Goal: Transaction & Acquisition: Book appointment/travel/reservation

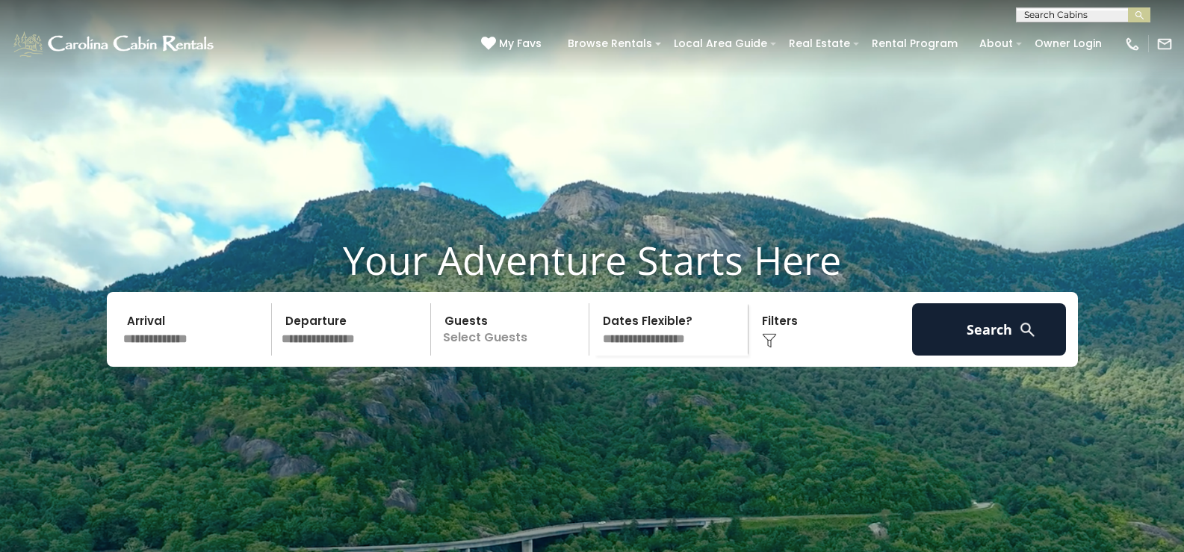
click at [533, 356] on p "Select Guests" at bounding box center [512, 329] width 154 height 52
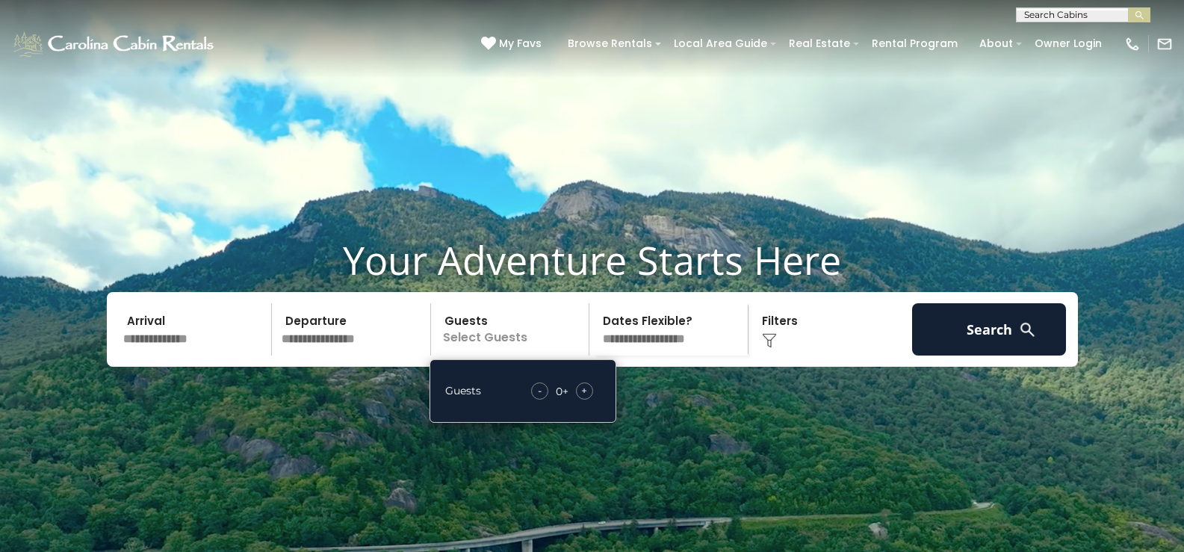
click at [581, 398] on span "+" at bounding box center [584, 390] width 6 height 15
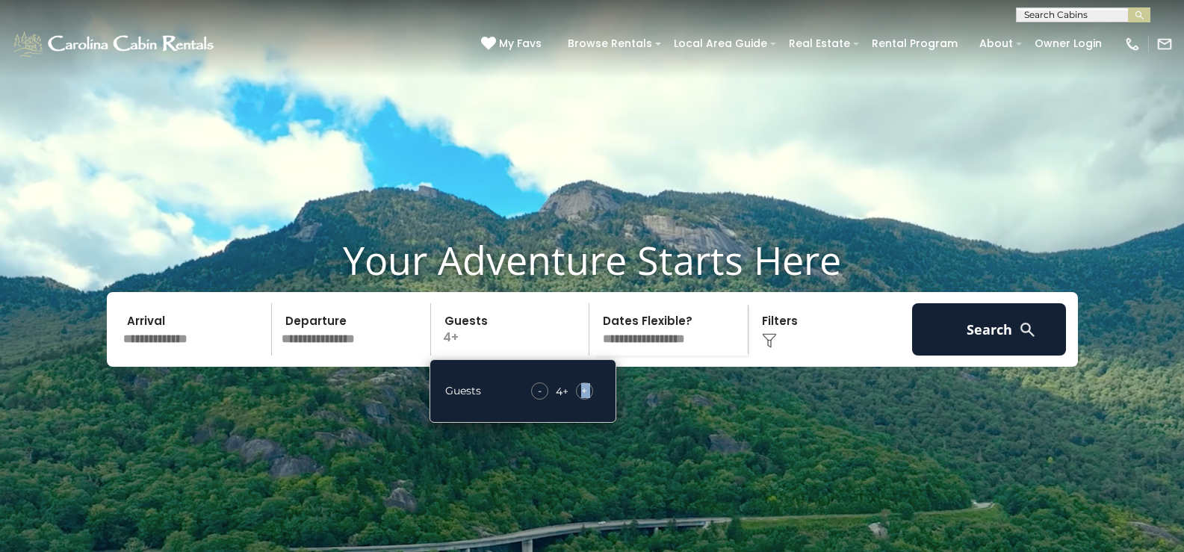
click at [581, 398] on span "+" at bounding box center [584, 390] width 6 height 15
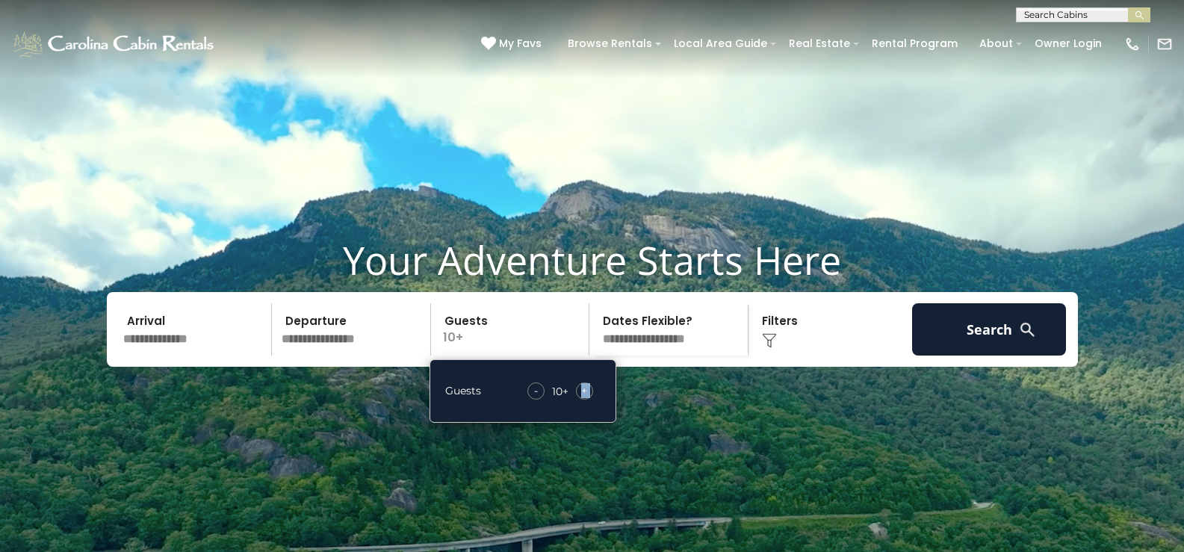
click at [581, 398] on span "+" at bounding box center [584, 390] width 6 height 15
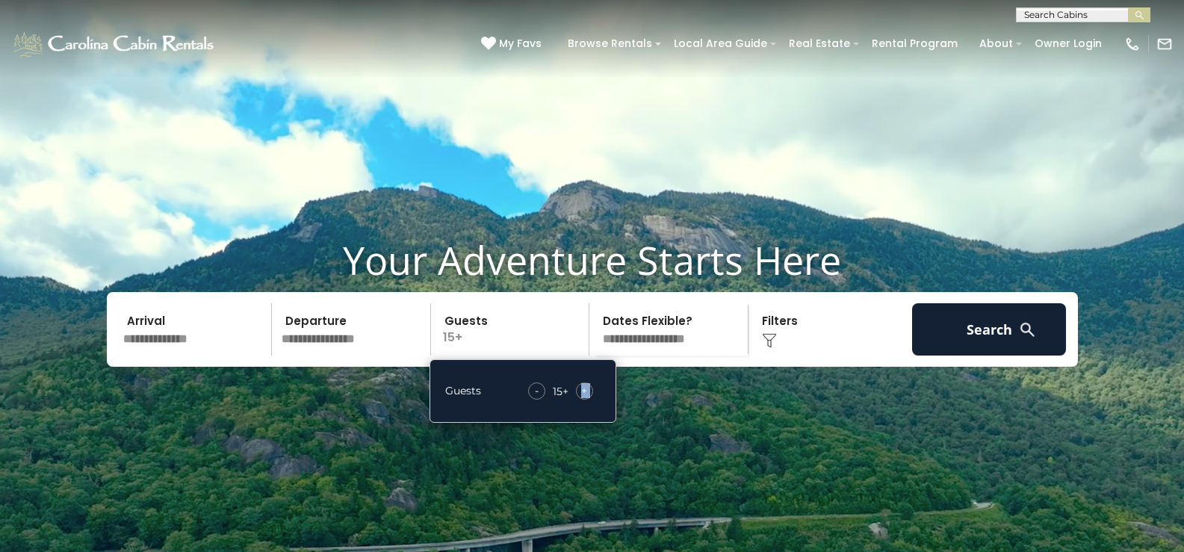
click at [581, 398] on span "+" at bounding box center [584, 390] width 6 height 15
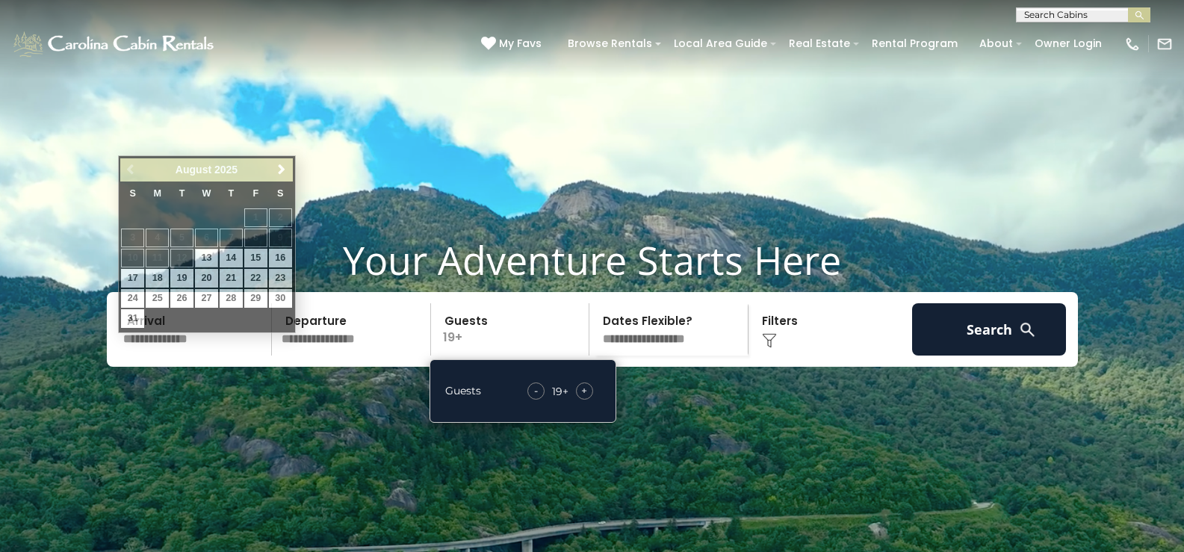
click at [160, 356] on input "text" at bounding box center [195, 329] width 155 height 52
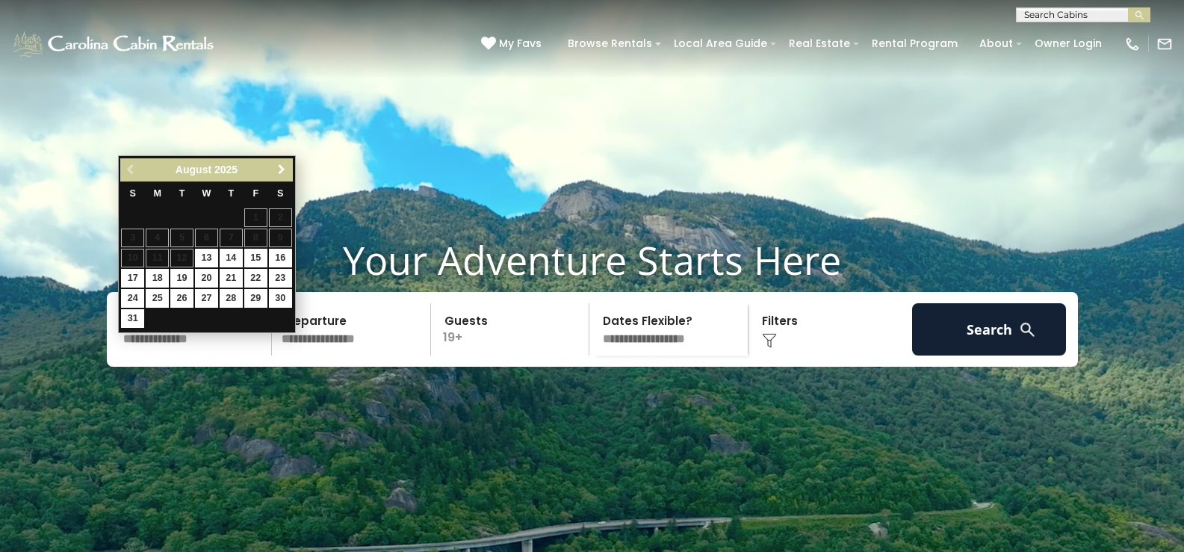
click at [282, 166] on span "Next" at bounding box center [282, 170] width 12 height 12
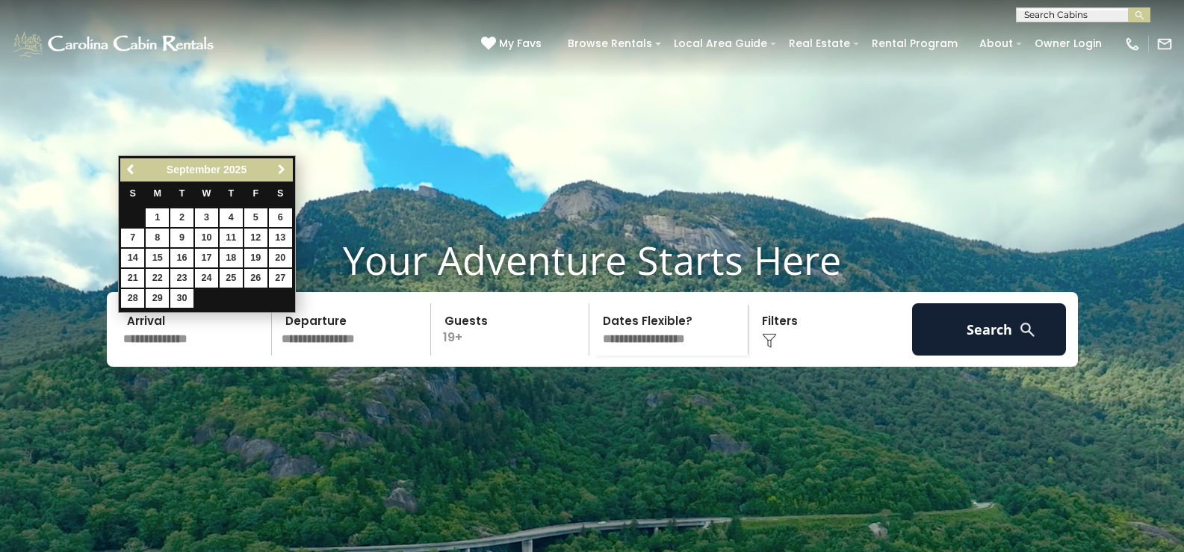
click at [282, 166] on span "Next" at bounding box center [282, 170] width 12 height 12
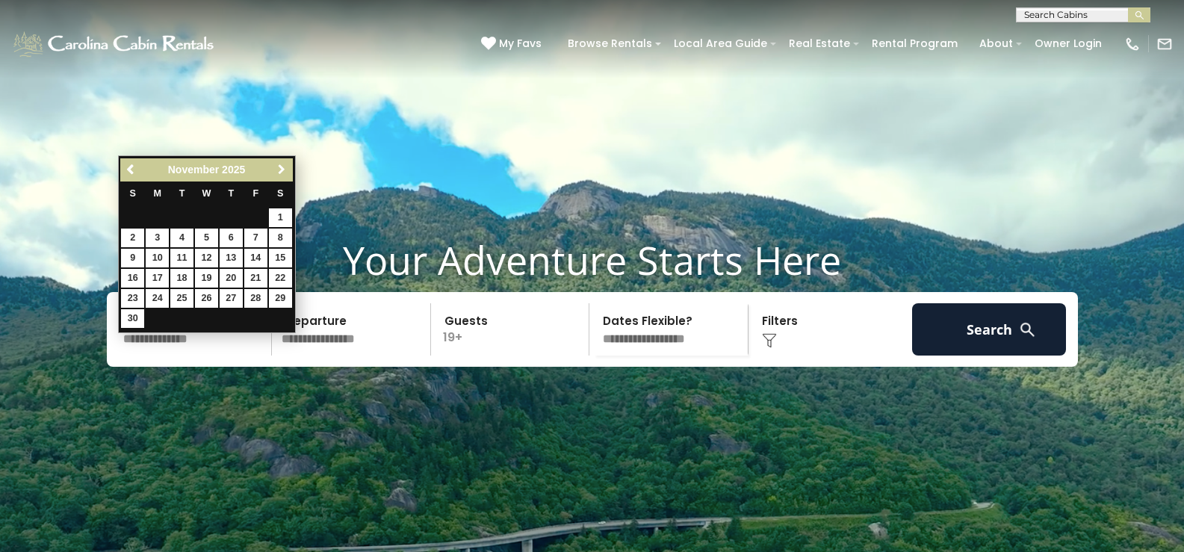
click at [282, 166] on span "Next" at bounding box center [282, 170] width 12 height 12
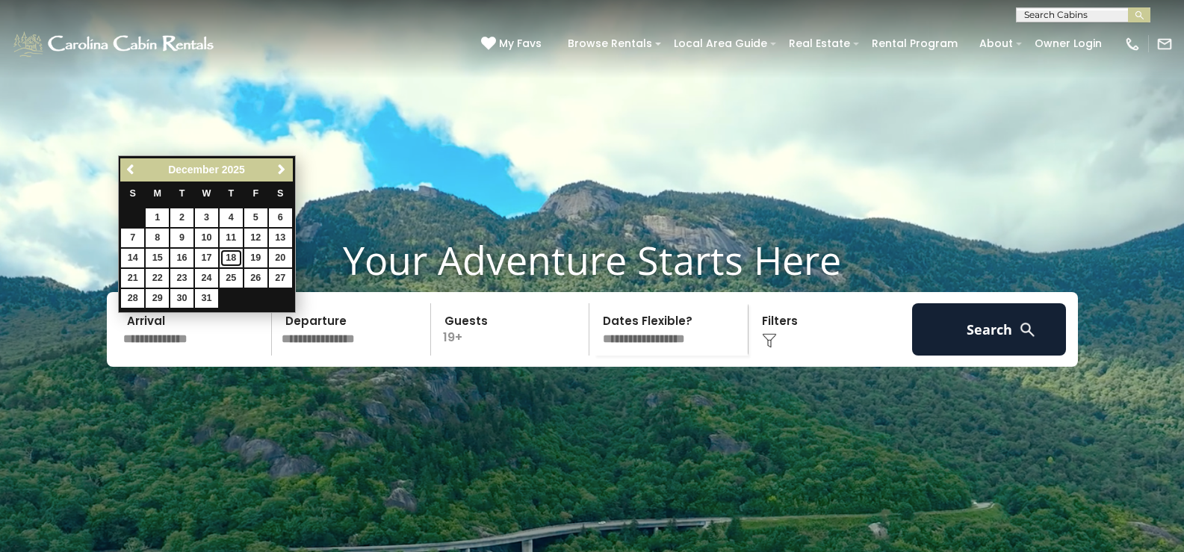
click at [233, 257] on link "18" at bounding box center [231, 258] width 23 height 19
type input "********"
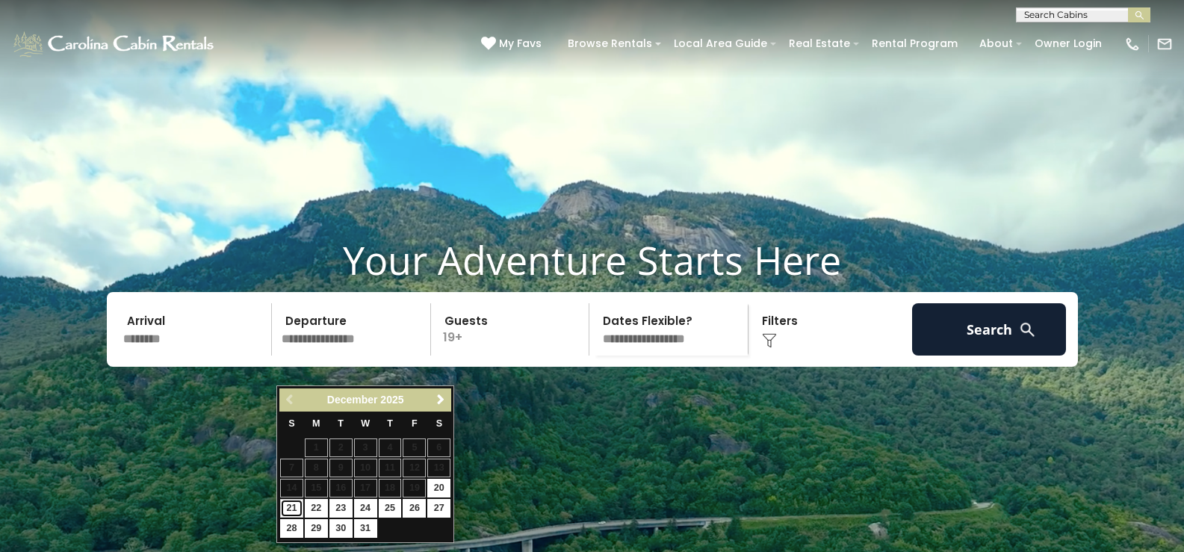
click at [287, 503] on link "21" at bounding box center [291, 508] width 23 height 19
type input "********"
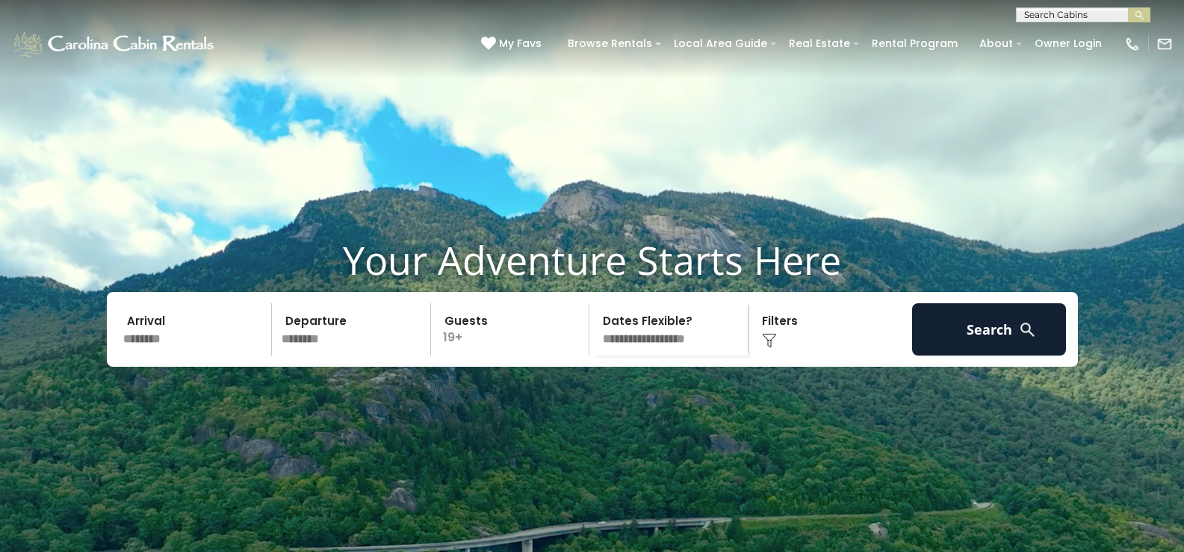
click at [771, 356] on div "Click to Choose" at bounding box center [830, 329] width 155 height 52
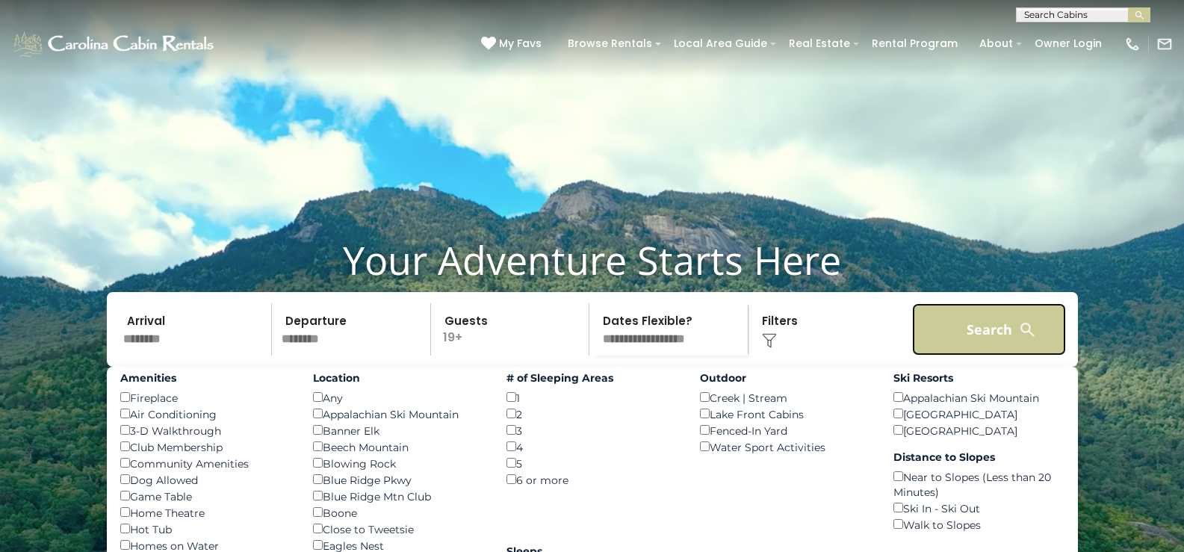
click at [986, 356] on button "Search" at bounding box center [989, 329] width 155 height 52
